Goal: Task Accomplishment & Management: Complete application form

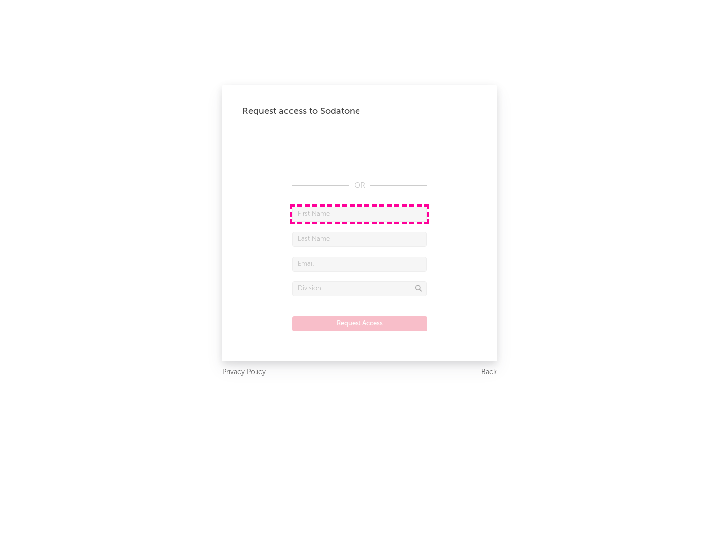
click at [360, 214] on input "text" at bounding box center [359, 214] width 135 height 15
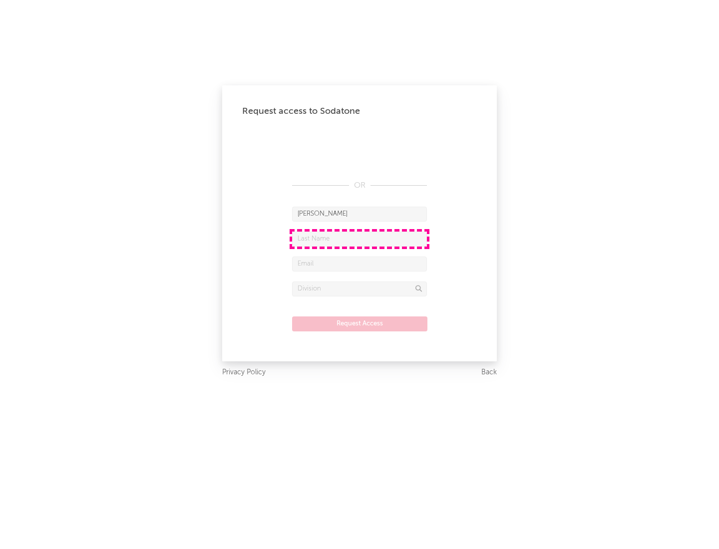
type input "[PERSON_NAME]"
click at [360, 239] on input "text" at bounding box center [359, 239] width 135 height 15
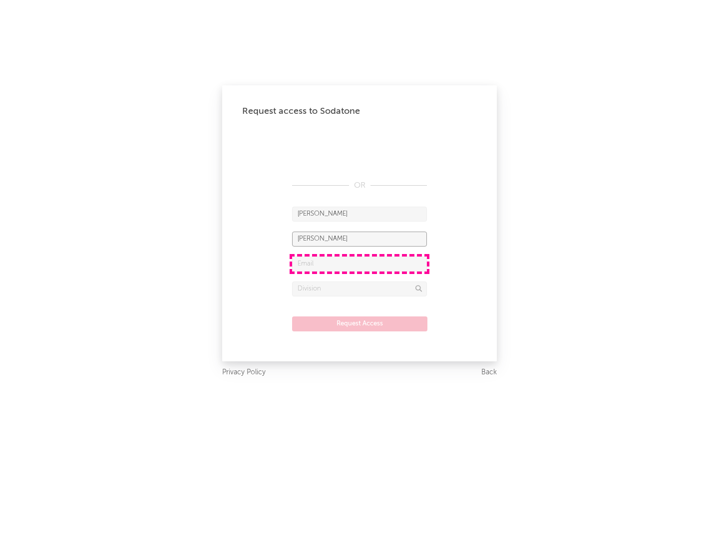
type input "[PERSON_NAME]"
click at [360, 264] on input "text" at bounding box center [359, 264] width 135 height 15
type input "[EMAIL_ADDRESS][DOMAIN_NAME]"
click at [360, 289] on input "text" at bounding box center [359, 289] width 135 height 15
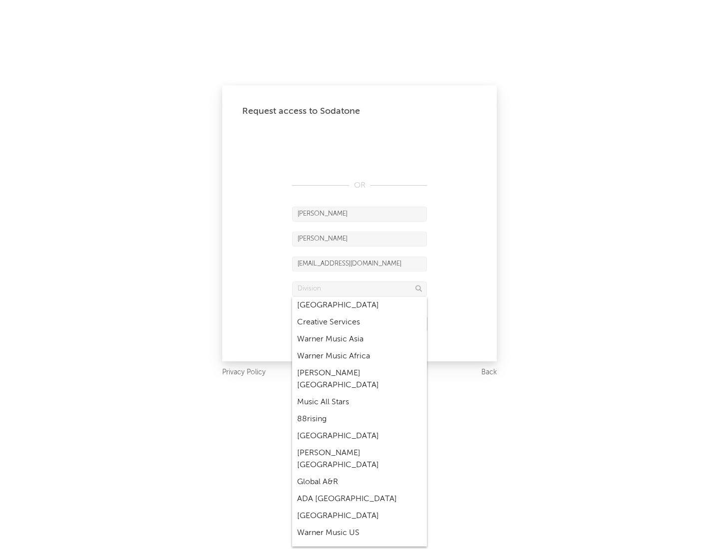
click at [360, 394] on div "Music All Stars" at bounding box center [359, 402] width 135 height 17
type input "Music All Stars"
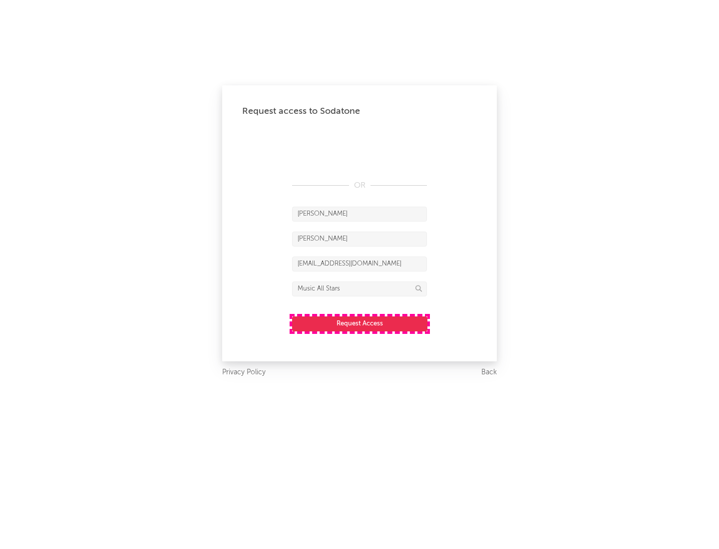
click at [360, 324] on button "Request Access" at bounding box center [359, 324] width 135 height 15
